Goal: Transaction & Acquisition: Purchase product/service

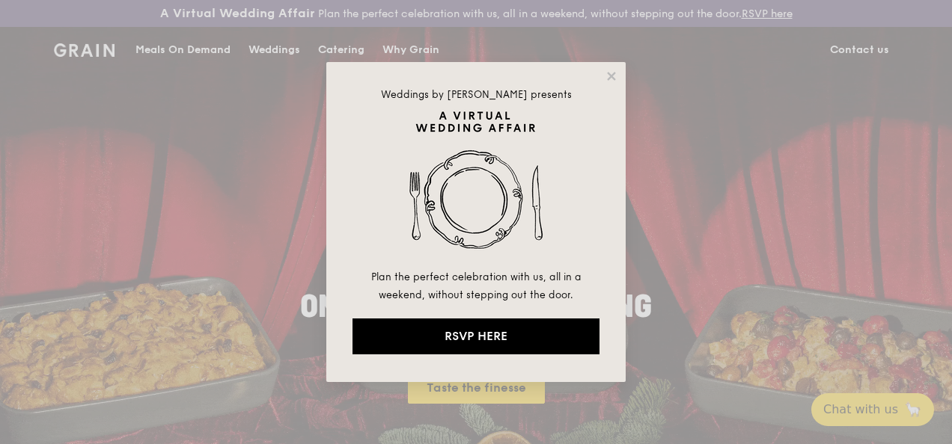
click at [738, 279] on div "Weddings by [PERSON_NAME] presents Plan the perfect celebration with us, all in…" at bounding box center [476, 222] width 952 height 444
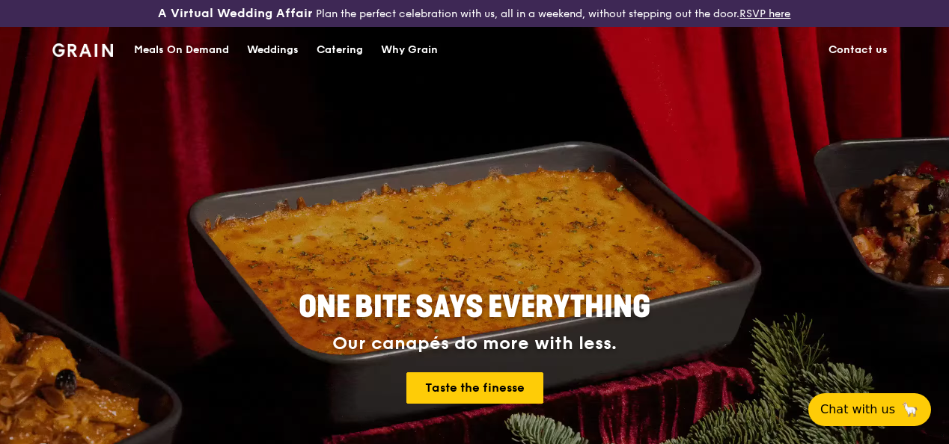
click at [564, 221] on div "ONE BITE SAYS EVERYTHING Our canapés do more with less. Taste the finesse" at bounding box center [474, 349] width 742 height 554
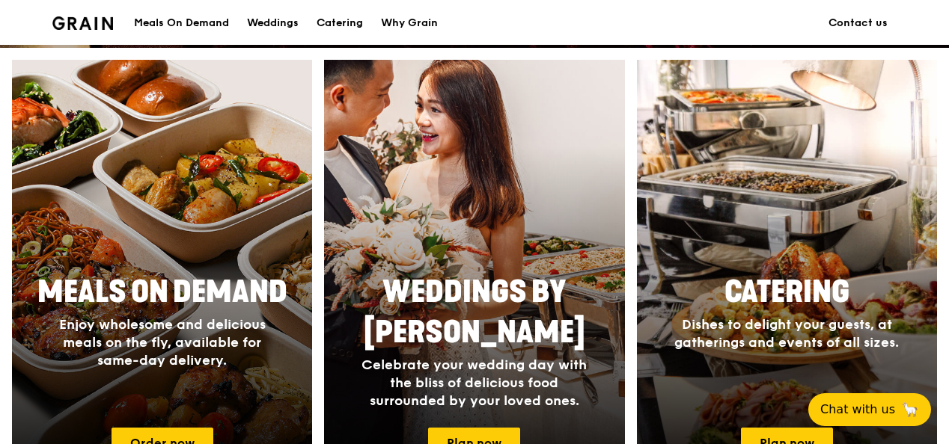
scroll to position [673, 0]
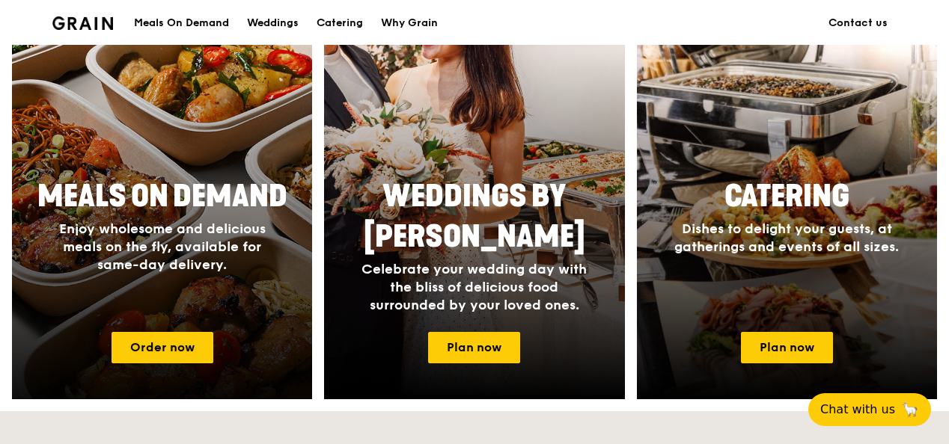
click at [198, 106] on div at bounding box center [162, 181] width 330 height 479
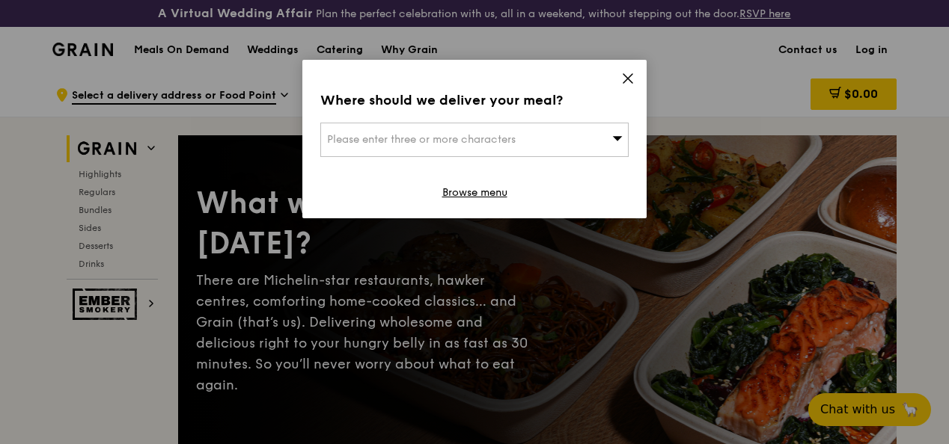
click at [598, 135] on div "Please enter three or more characters" at bounding box center [474, 140] width 308 height 34
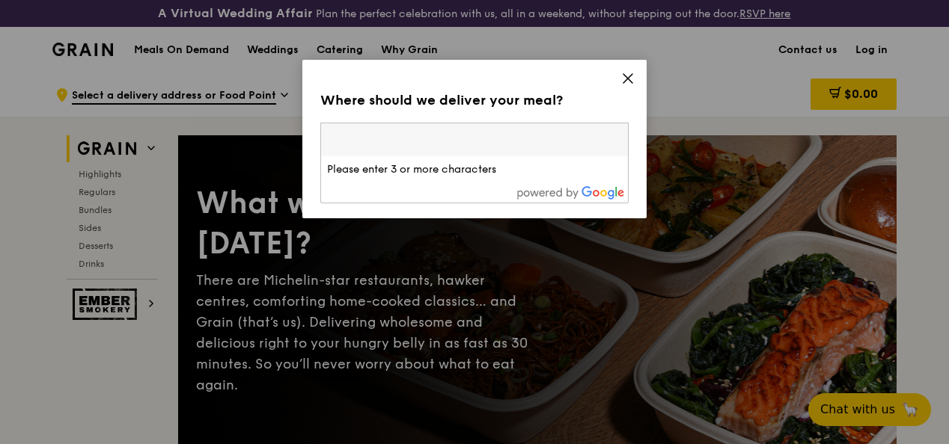
click at [486, 175] on li "Please enter 3 or more characters" at bounding box center [474, 169] width 307 height 27
click at [625, 73] on icon at bounding box center [627, 78] width 13 height 13
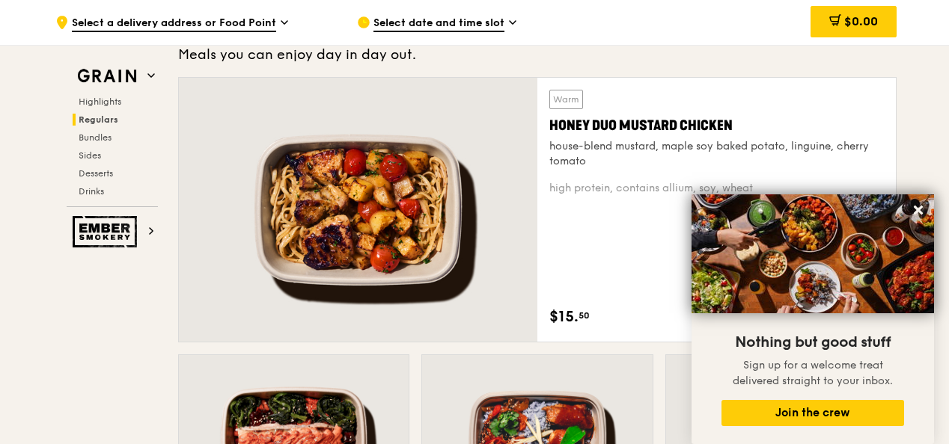
scroll to position [1047, 0]
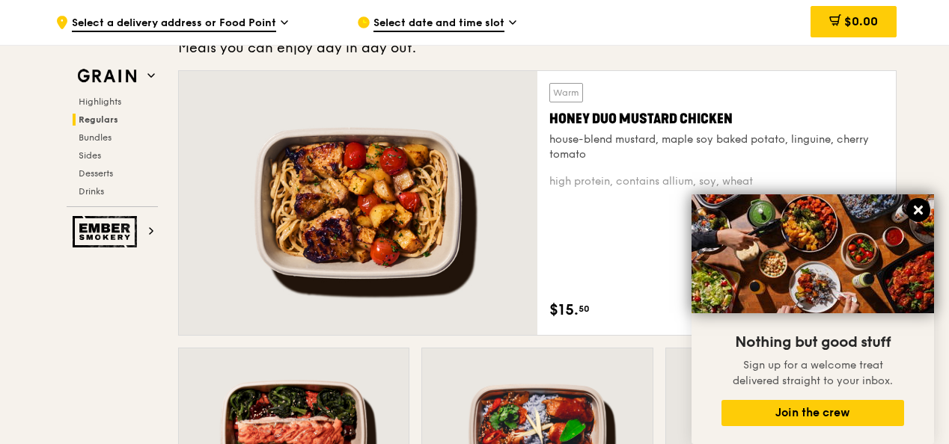
click at [917, 210] on icon at bounding box center [917, 210] width 9 height 9
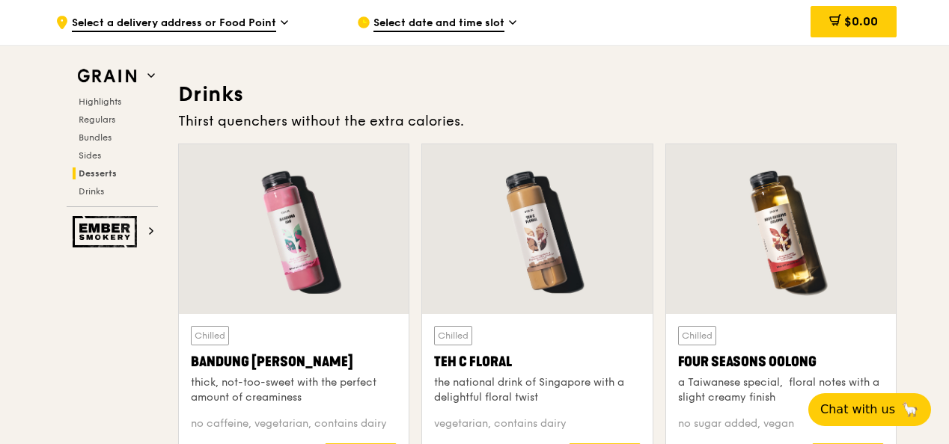
scroll to position [5237, 0]
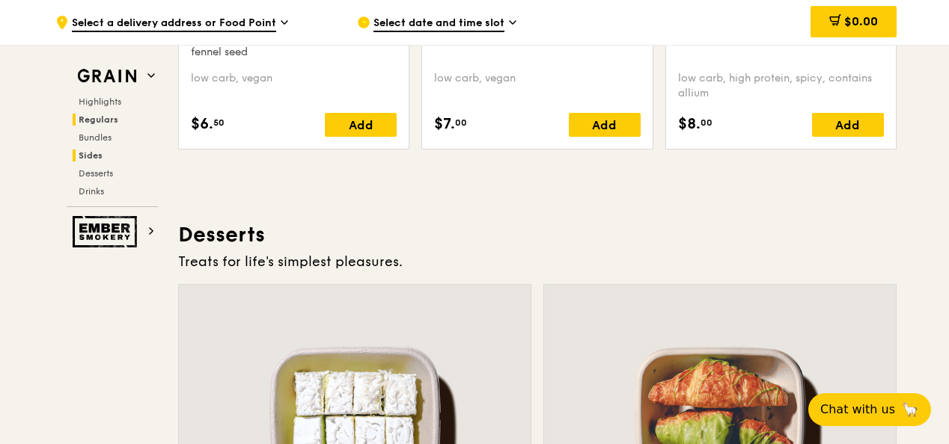
click at [102, 116] on span "Regulars" at bounding box center [99, 119] width 40 height 10
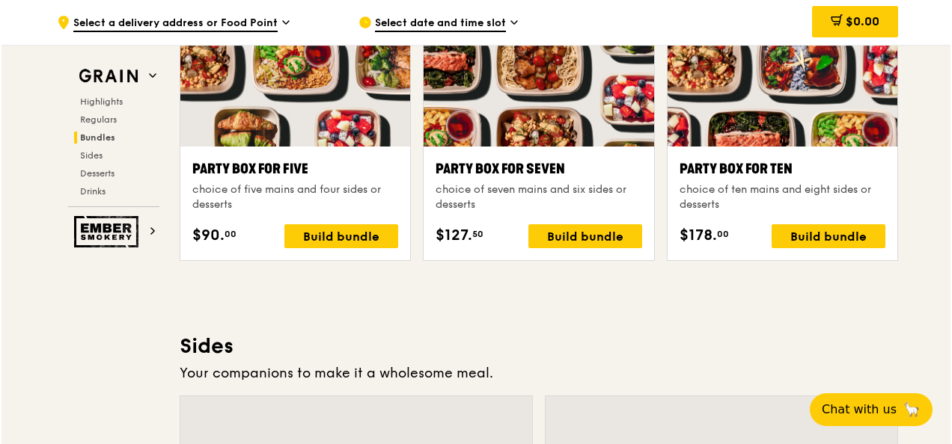
scroll to position [3027, 0]
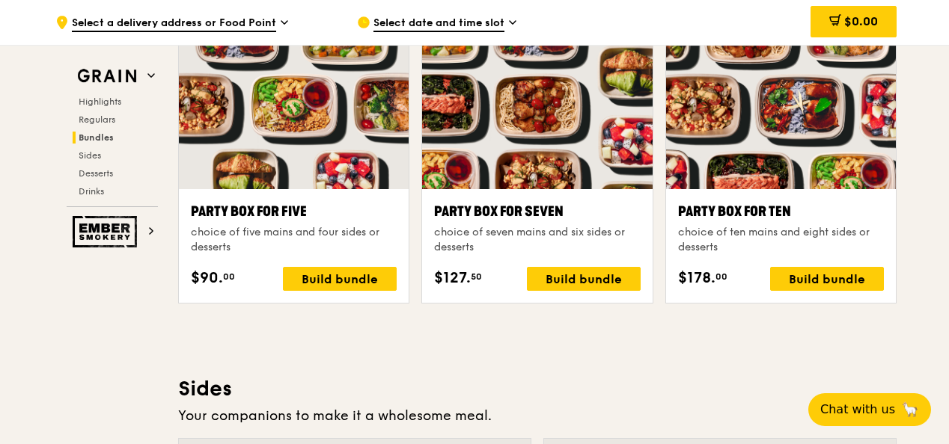
click at [720, 141] on div at bounding box center [781, 104] width 230 height 170
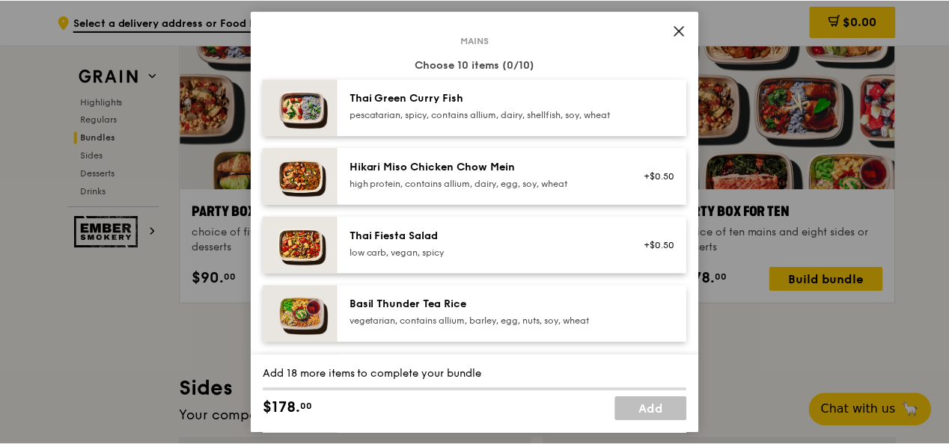
scroll to position [0, 0]
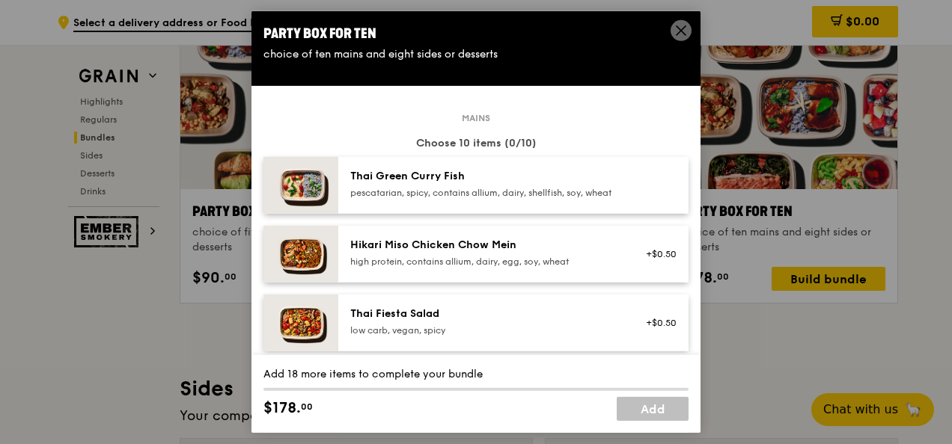
click at [682, 30] on icon at bounding box center [680, 30] width 9 height 9
